Goal: Navigation & Orientation: Find specific page/section

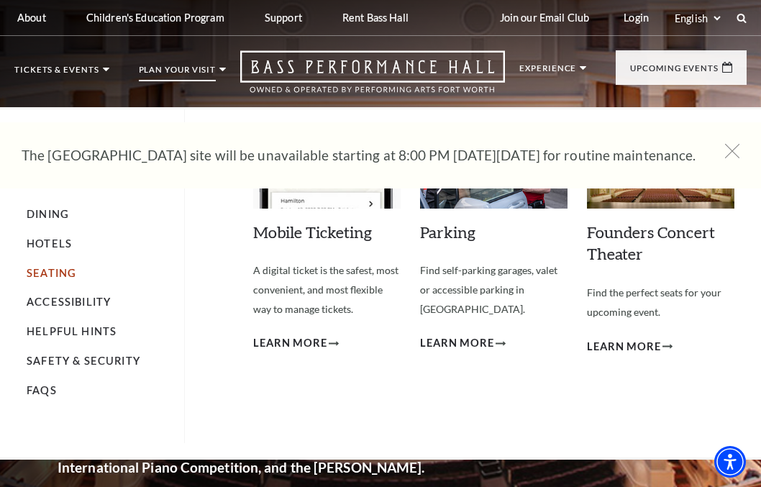
click at [64, 271] on link "Seating" at bounding box center [52, 273] width 50 height 12
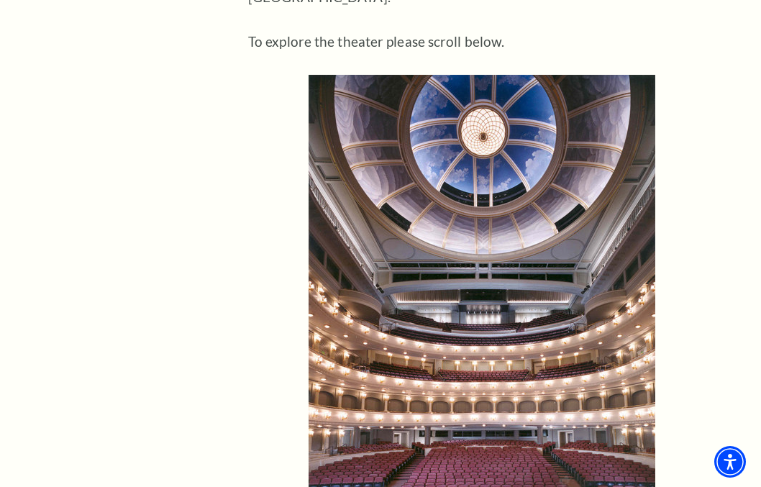
scroll to position [792, 0]
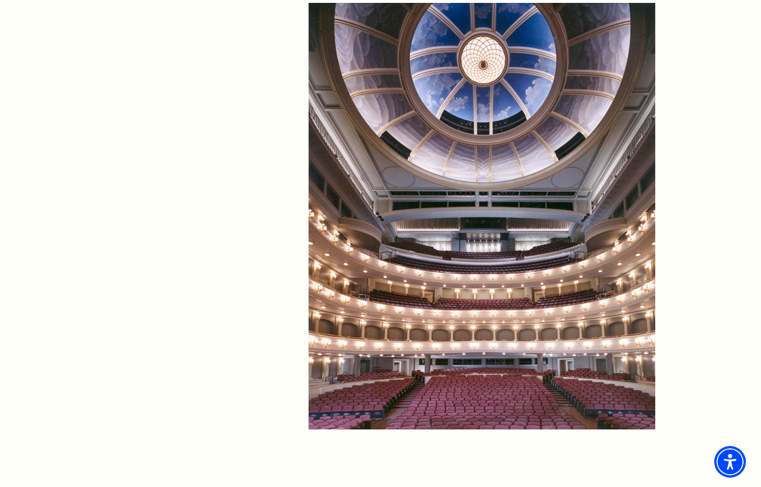
click at [684, 204] on p at bounding box center [482, 216] width 468 height 427
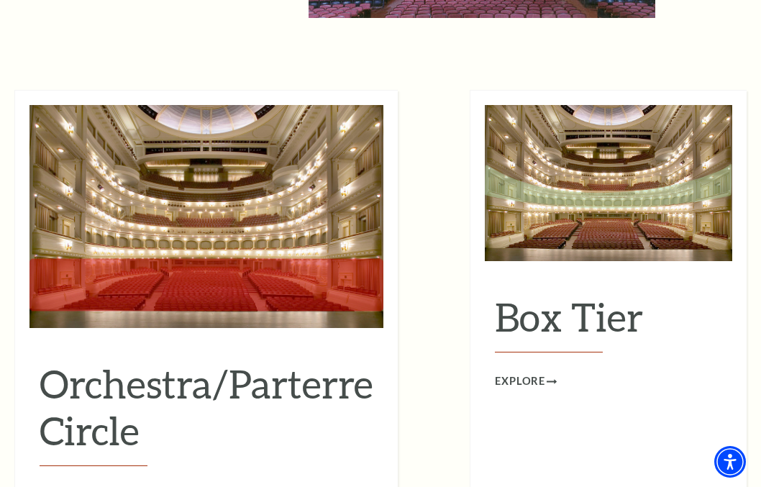
scroll to position [1151, 0]
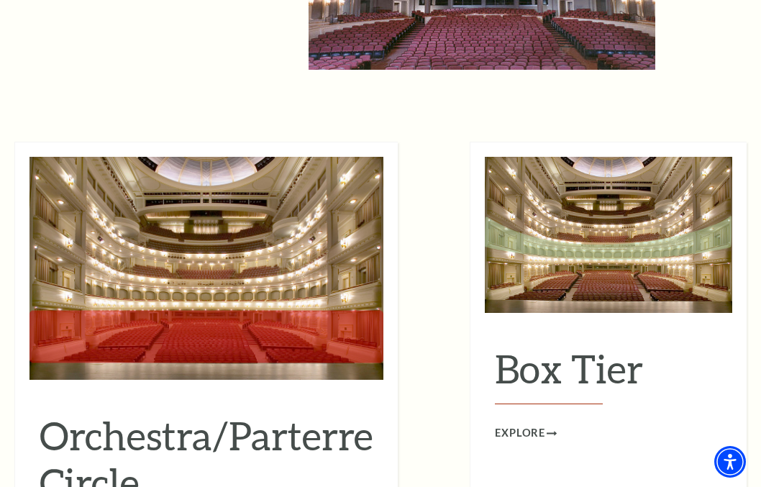
drag, startPoint x: 231, startPoint y: 44, endPoint x: 204, endPoint y: 44, distance: 27.3
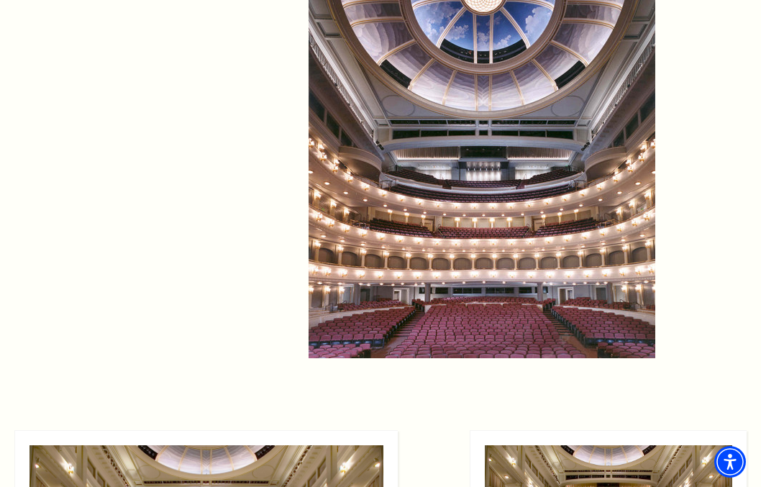
scroll to position [864, 0]
